Goal: Navigation & Orientation: Go to known website

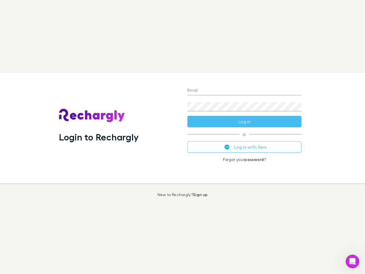
click at [183, 137] on div "Login to Rechargly" at bounding box center [119, 128] width 128 height 111
click at [245, 91] on input "Email" at bounding box center [245, 90] width 114 height 9
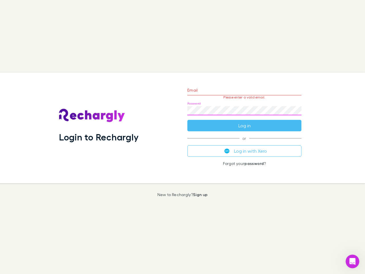
click at [245, 122] on form "Email Please enter a valid email. Password Log in" at bounding box center [245, 107] width 114 height 50
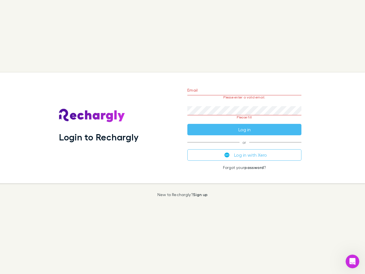
click at [245, 147] on div "Email Please enter a valid email. Password Please fill Log in or Log in with Xe…" at bounding box center [244, 128] width 123 height 111
click at [353, 262] on icon "Open Intercom Messenger" at bounding box center [352, 261] width 9 height 9
